Goal: Register for event/course

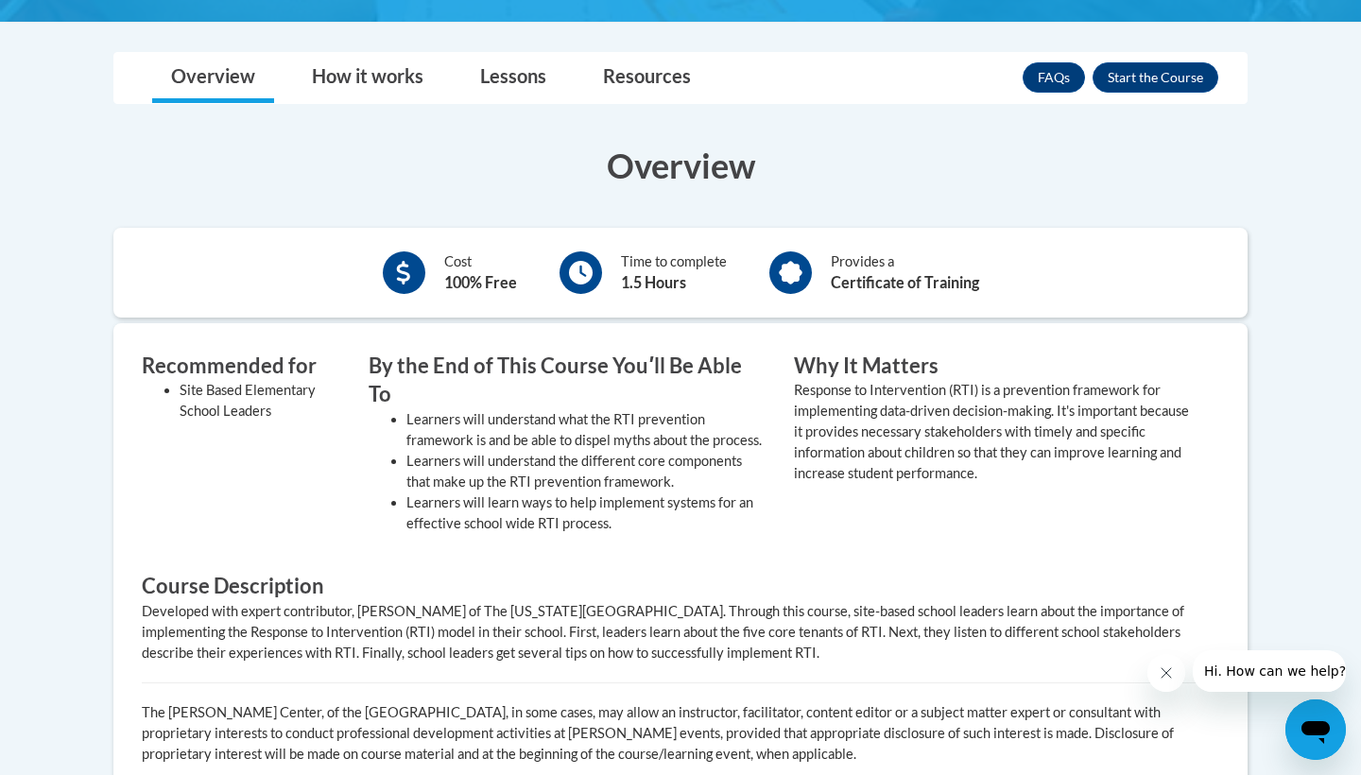
scroll to position [519, 0]
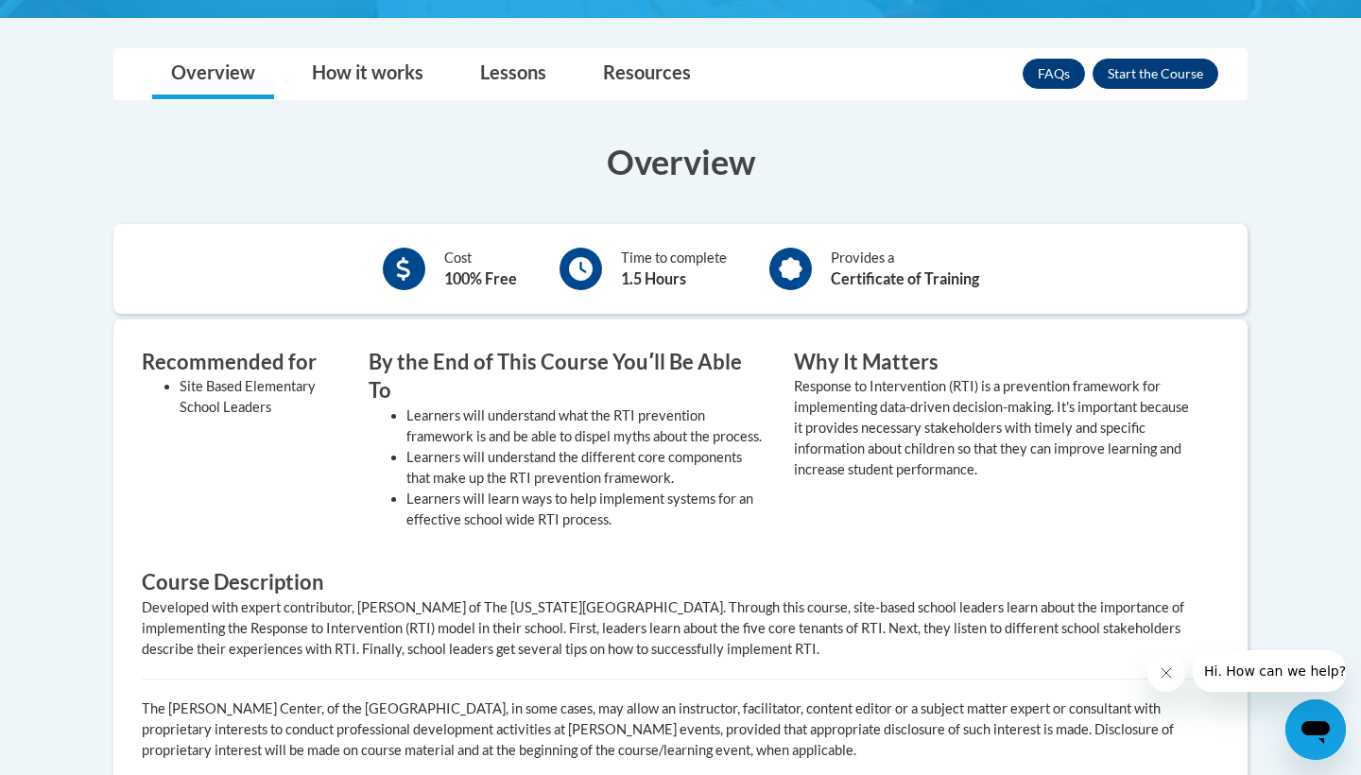
click at [1155, 79] on button "Enroll" at bounding box center [1155, 74] width 126 height 30
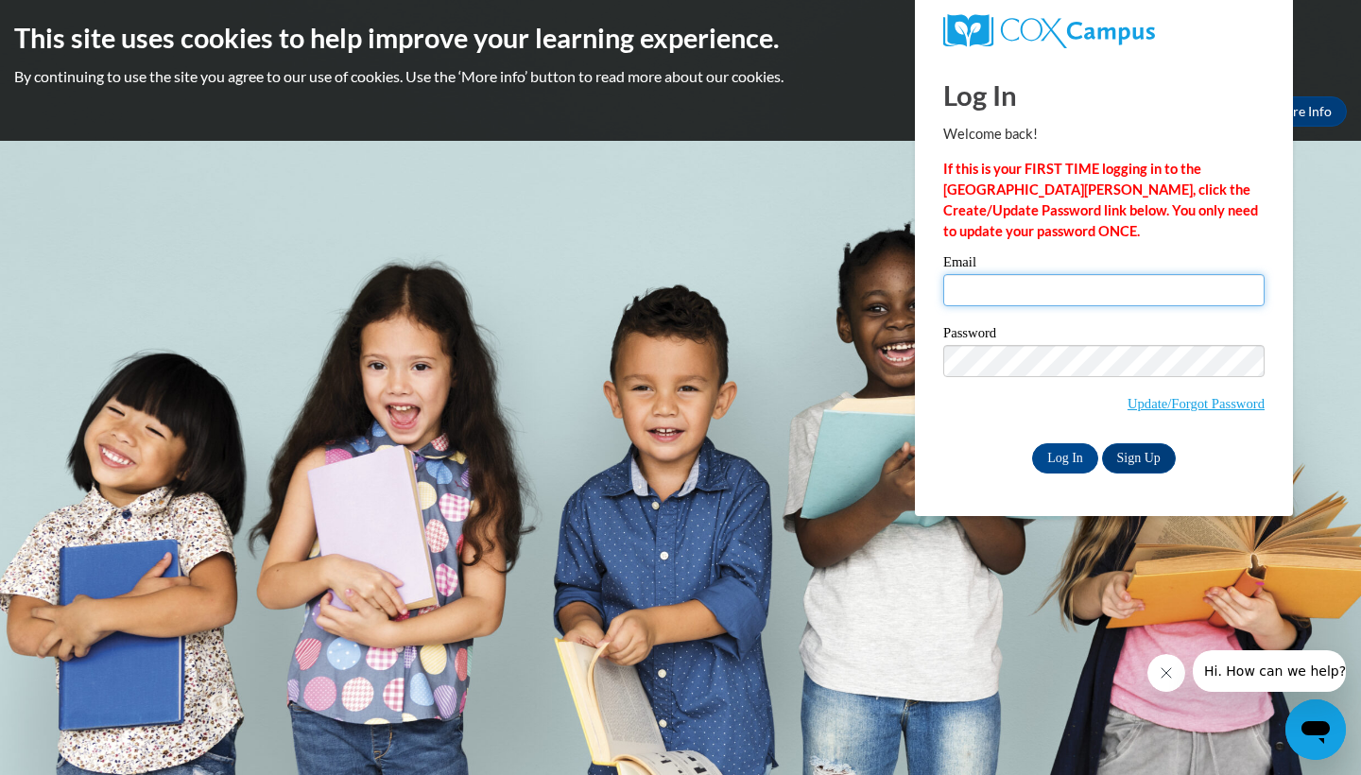
type input "kdwhit4480@ung.edu"
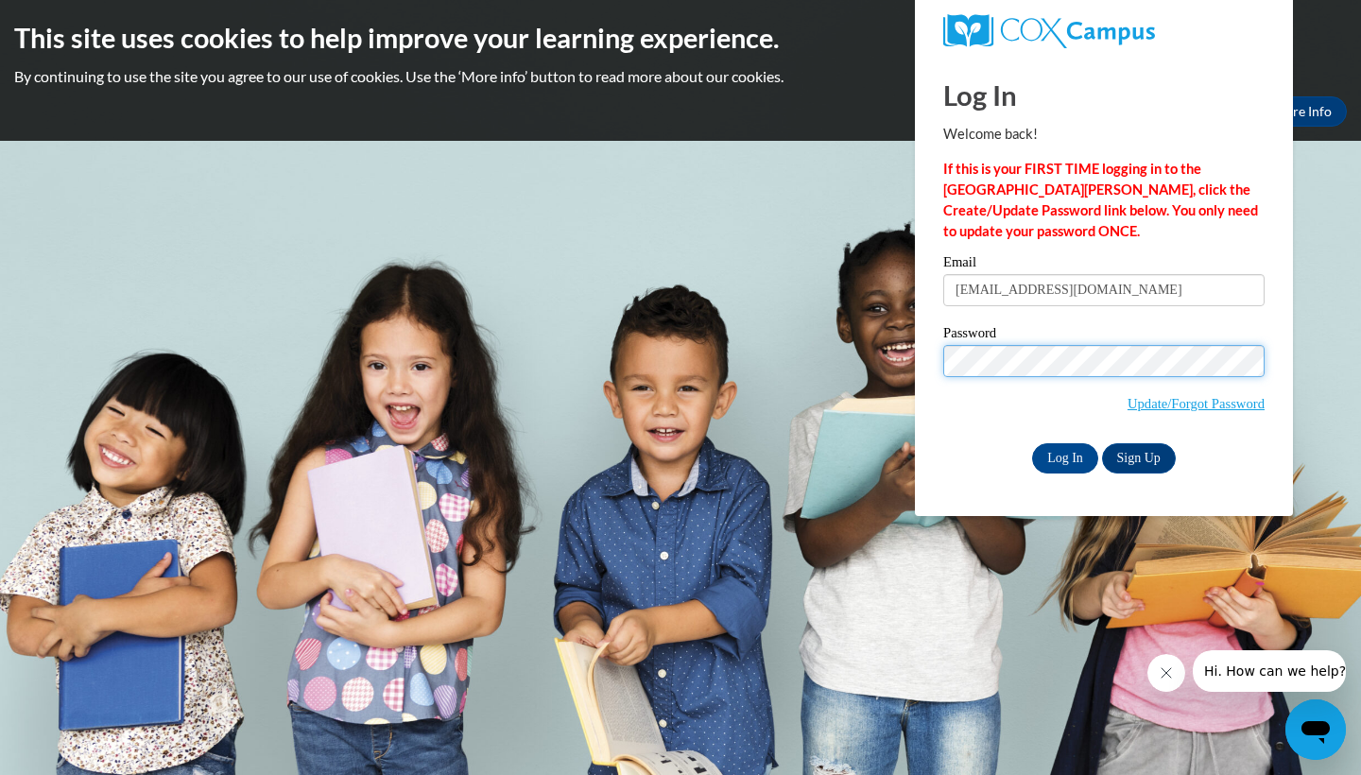
click at [1063, 455] on input "Log In" at bounding box center [1065, 458] width 66 height 30
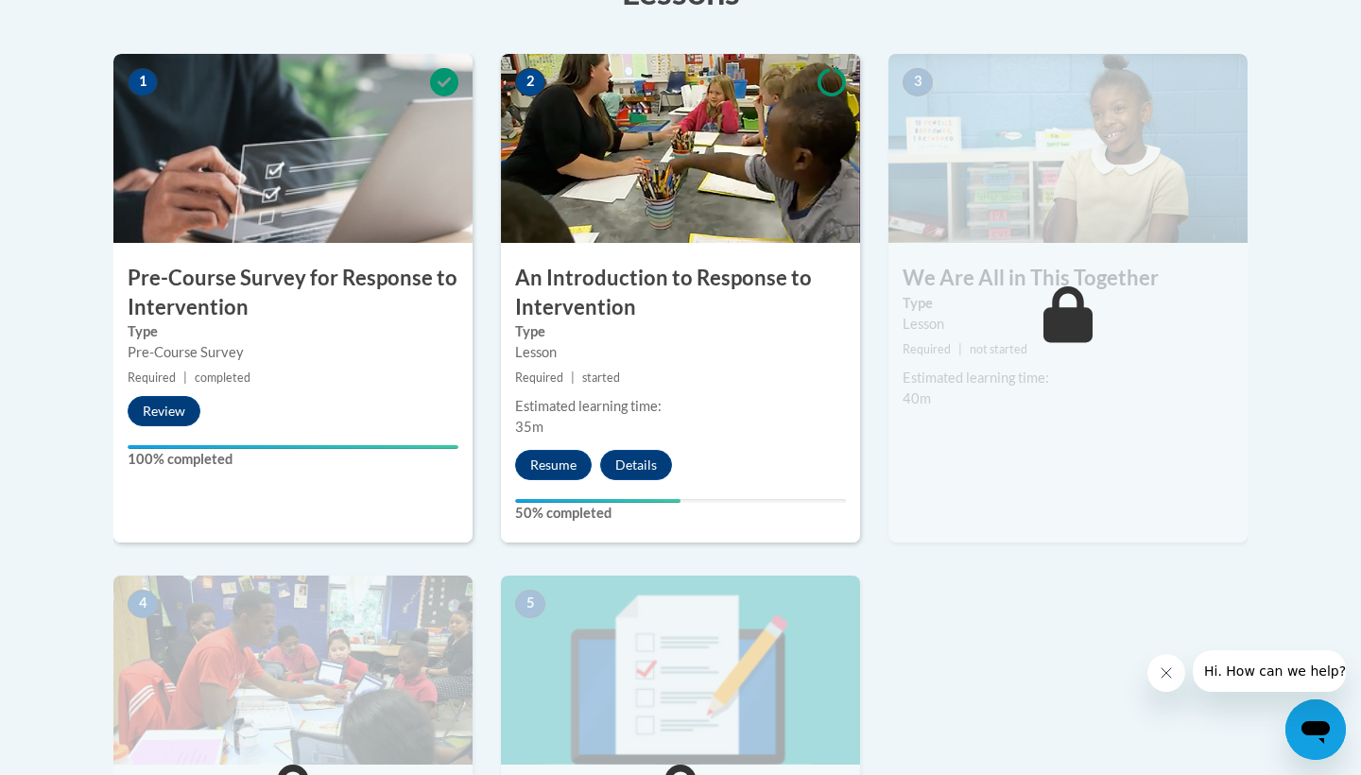
scroll to position [582, 0]
click at [554, 457] on button "Resume" at bounding box center [553, 464] width 77 height 30
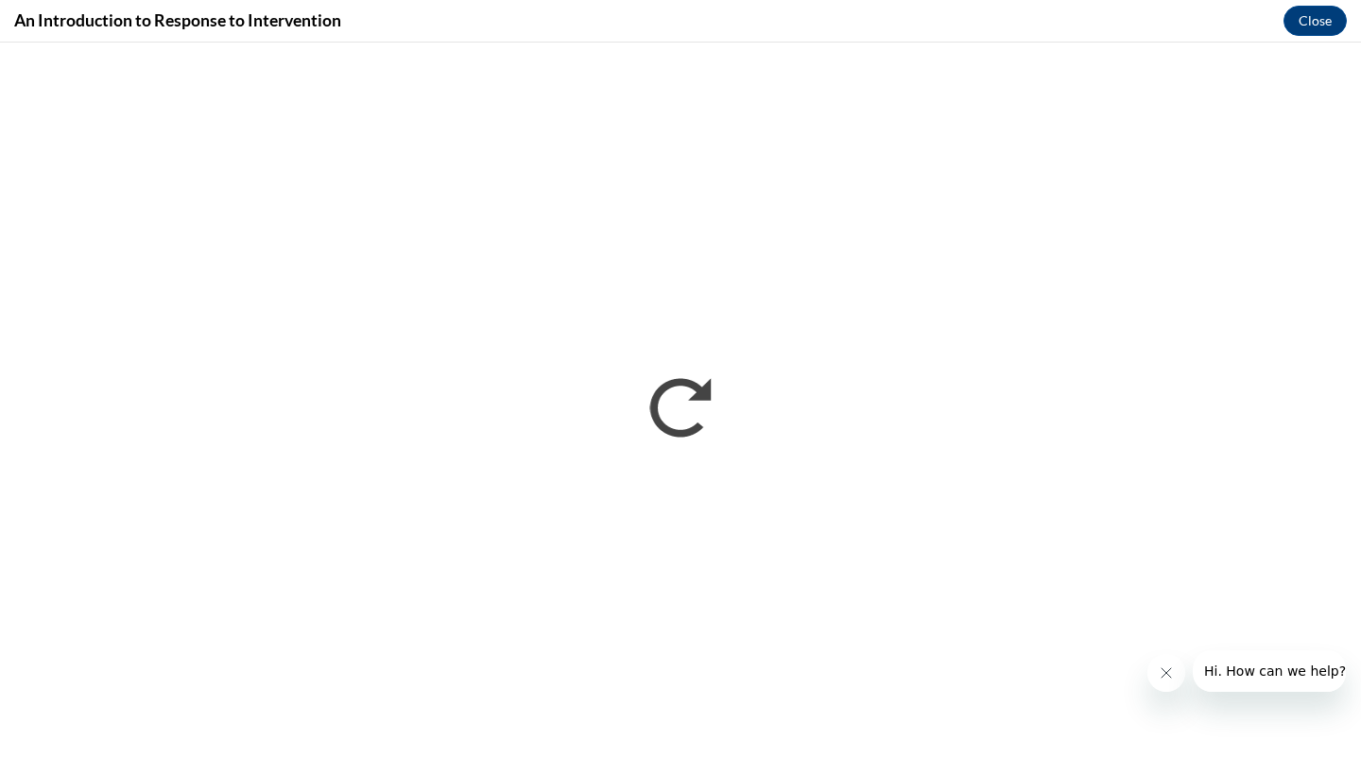
scroll to position [0, 0]
click at [1169, 667] on icon "Close message from company" at bounding box center [1166, 672] width 15 height 15
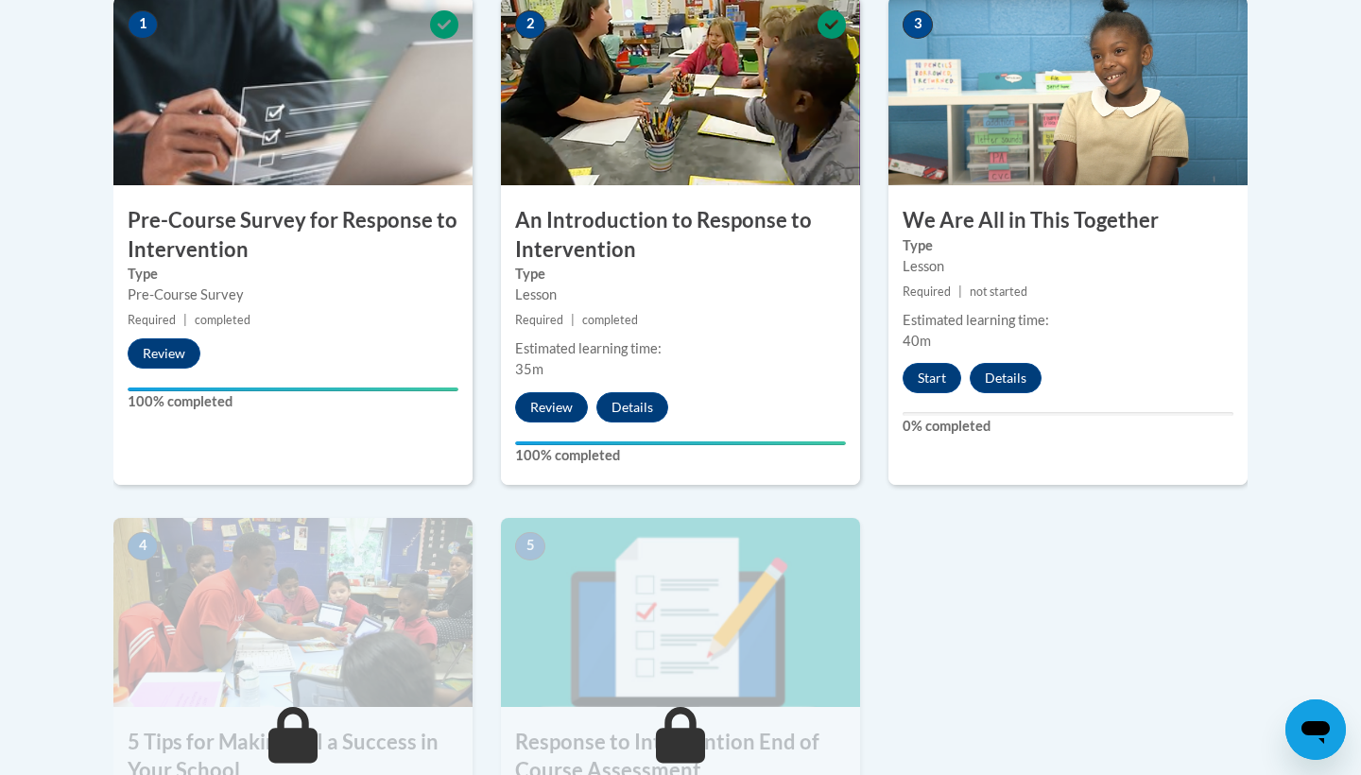
scroll to position [592, 0]
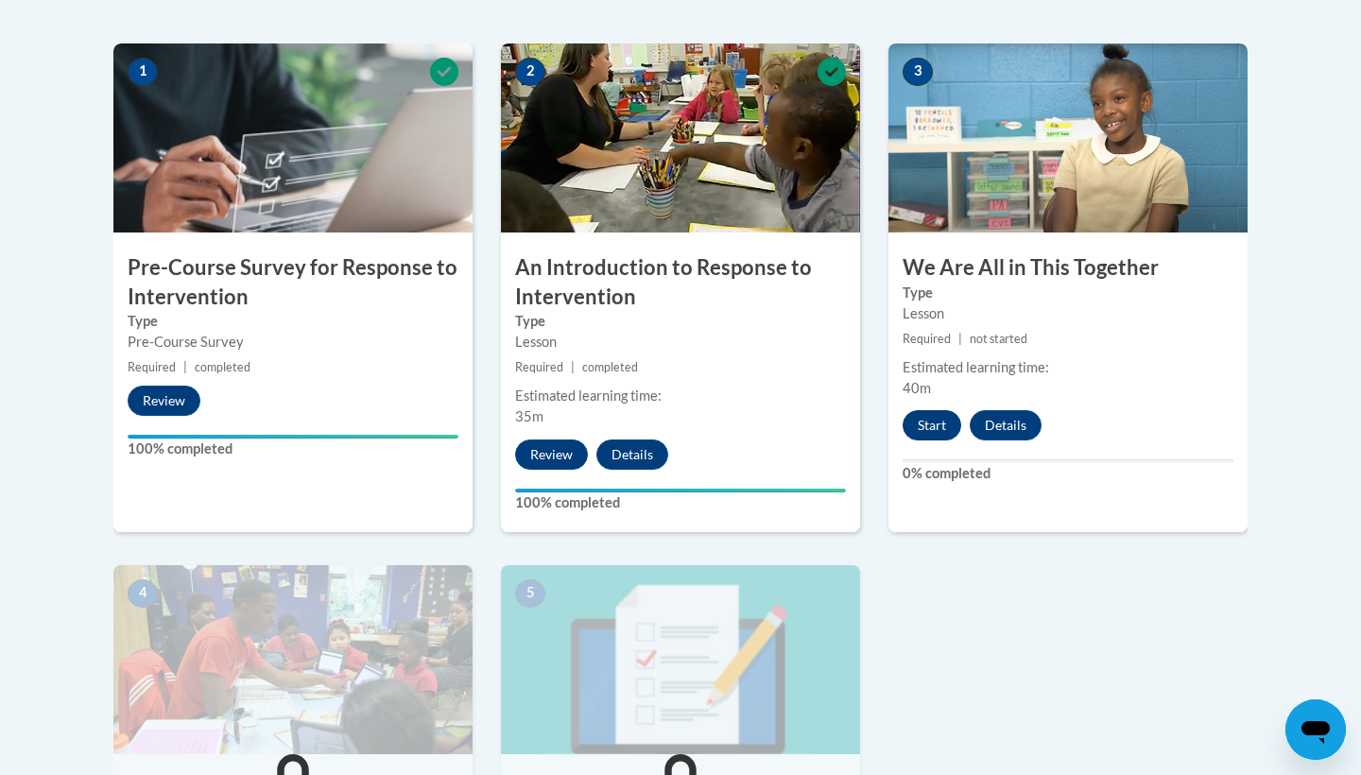
click at [931, 427] on button "Start" at bounding box center [931, 425] width 59 height 30
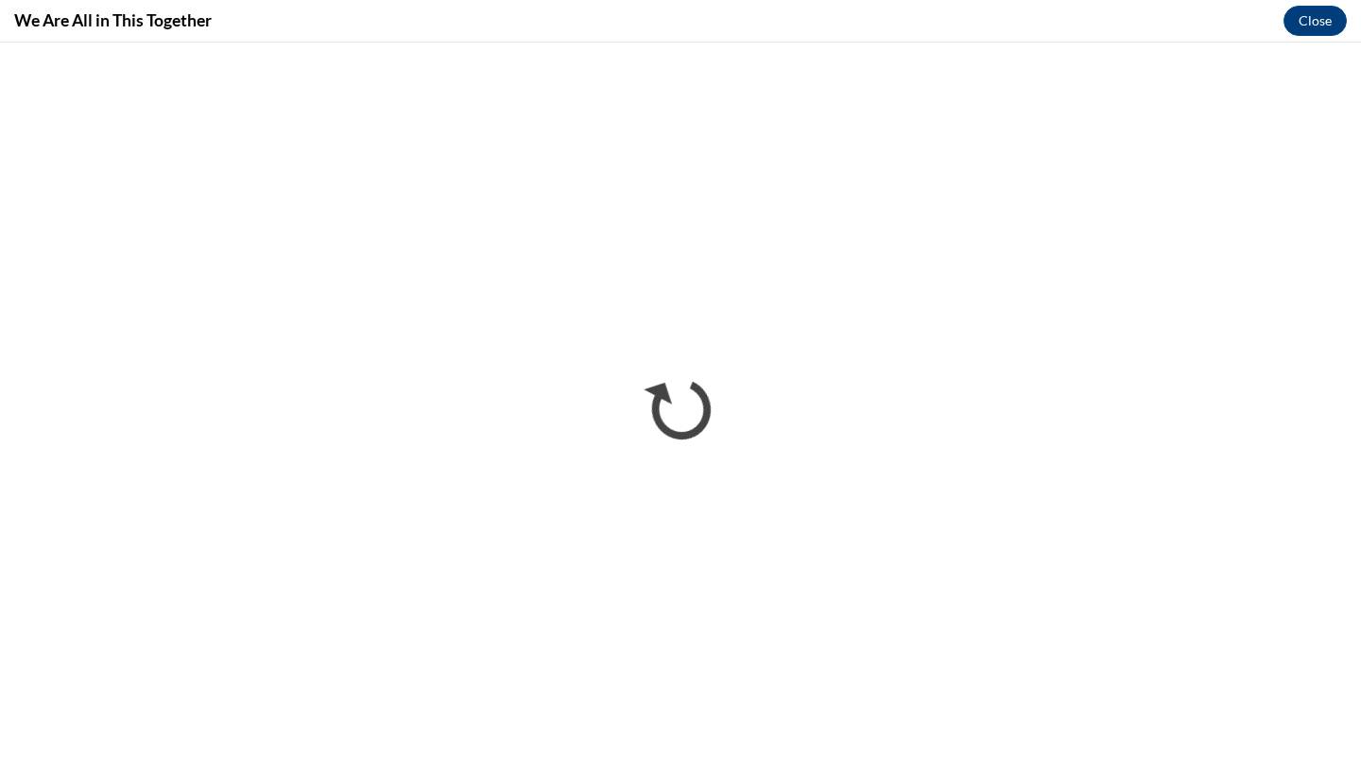
scroll to position [0, 0]
click at [1326, 26] on button "Close" at bounding box center [1314, 21] width 63 height 30
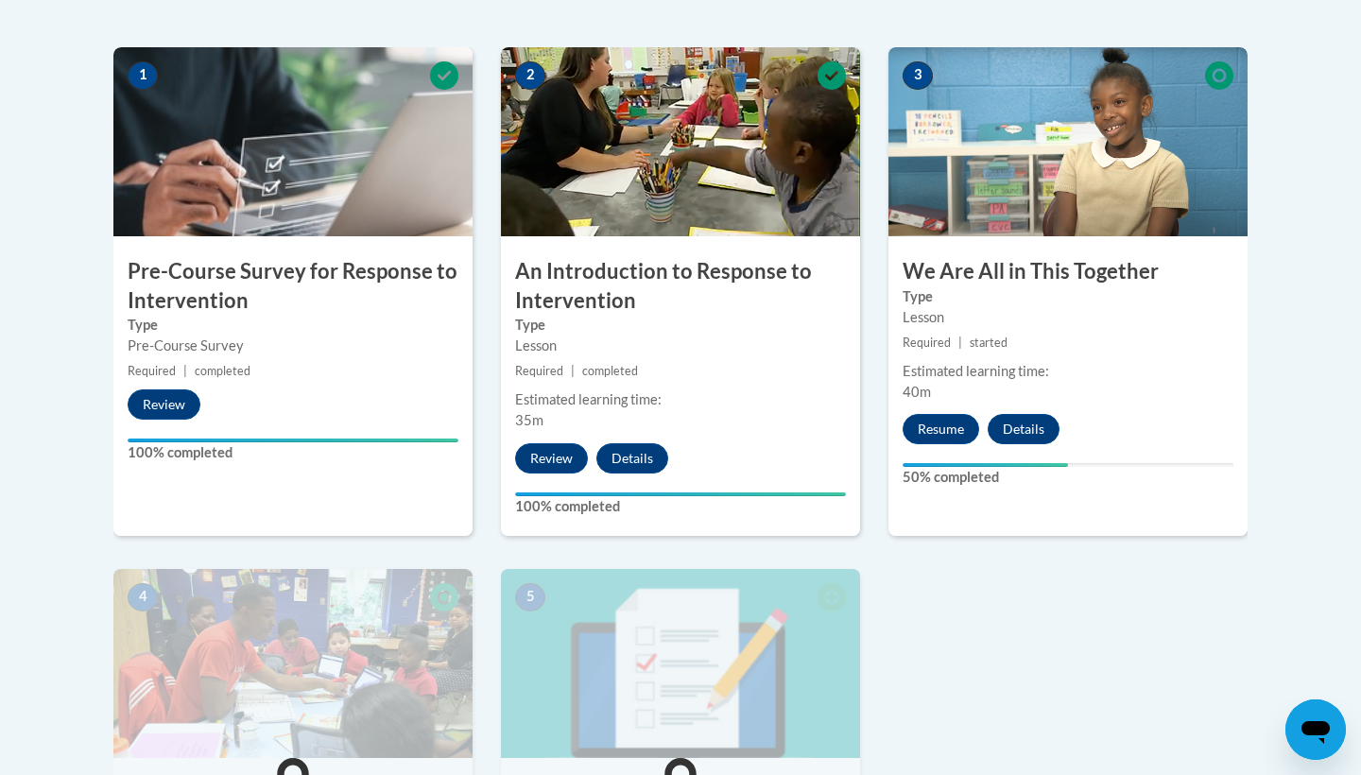
scroll to position [643, 0]
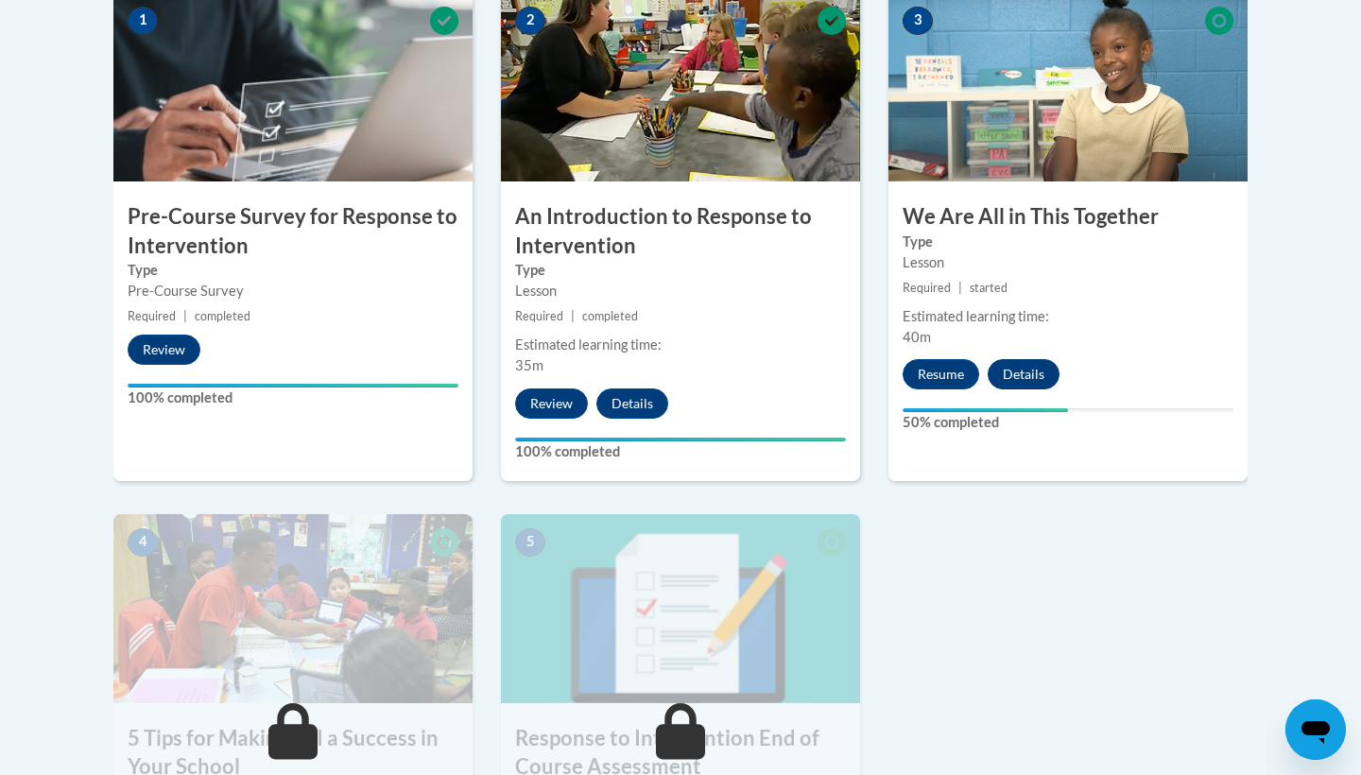
click at [1015, 371] on button "Details" at bounding box center [1023, 374] width 72 height 30
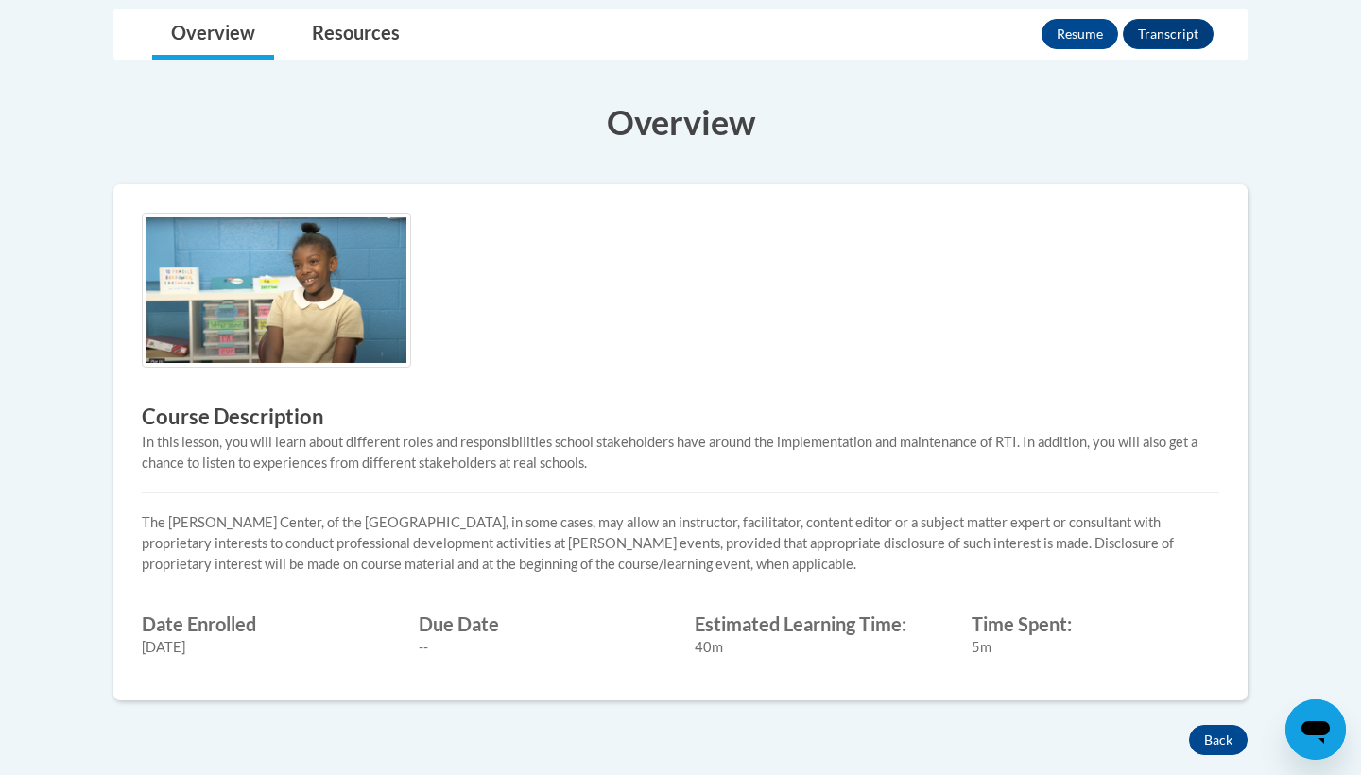
scroll to position [418, 0]
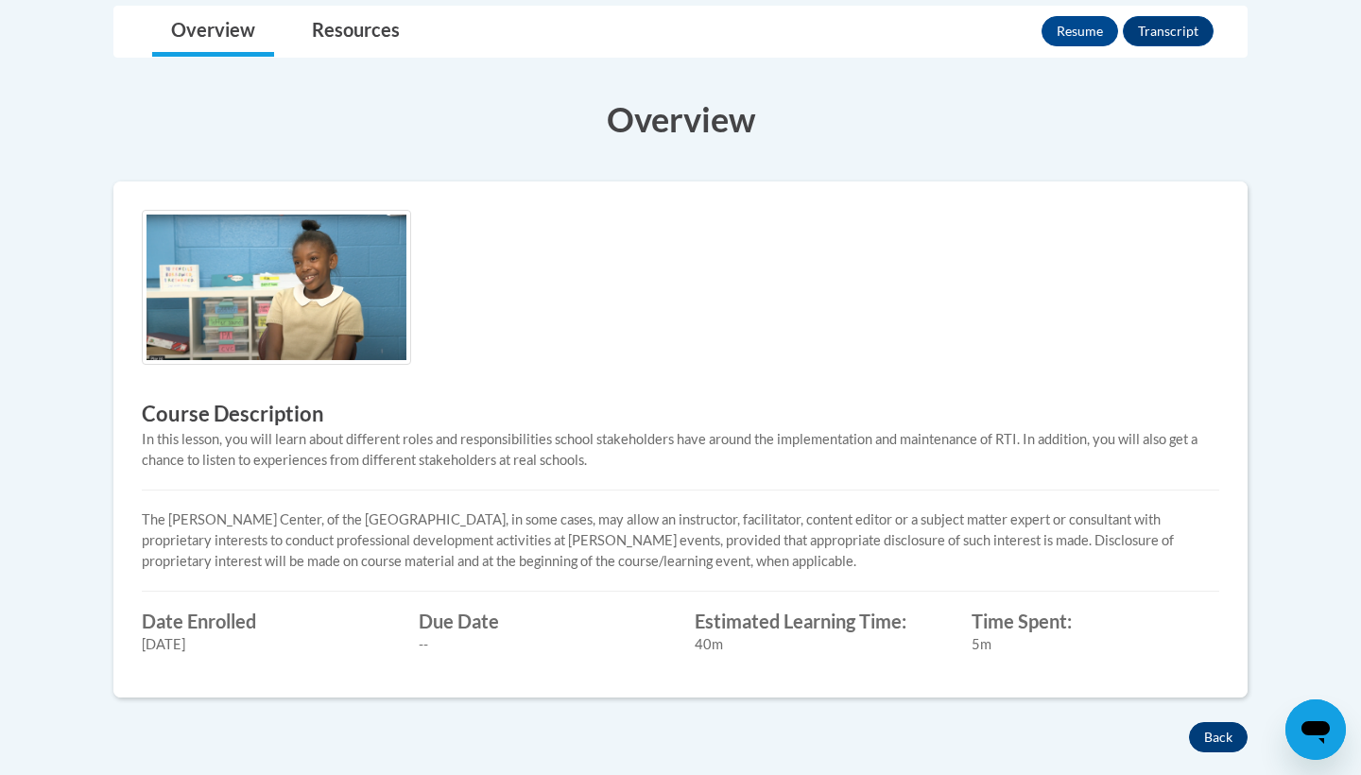
click at [1233, 743] on button "Back" at bounding box center [1218, 737] width 59 height 30
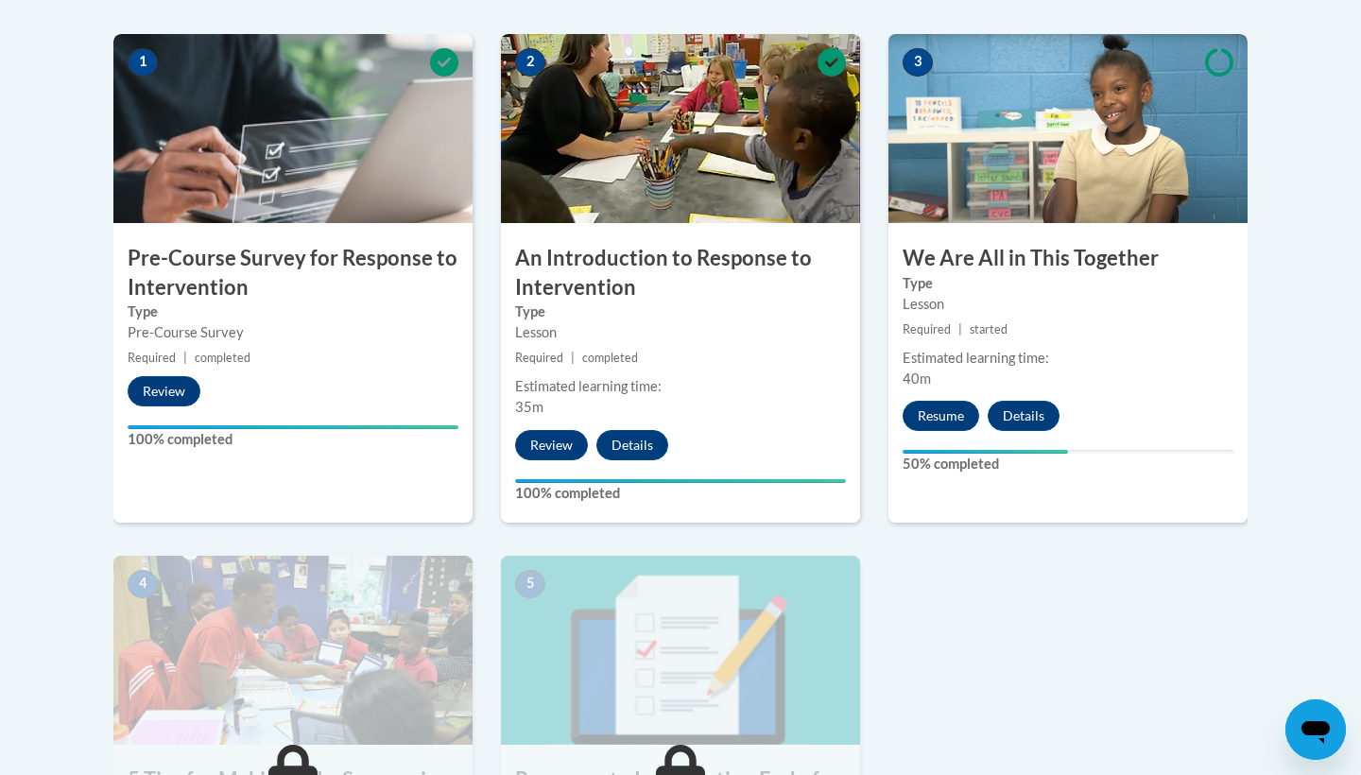
scroll to position [352, 0]
